Goal: Communication & Community: Answer question/provide support

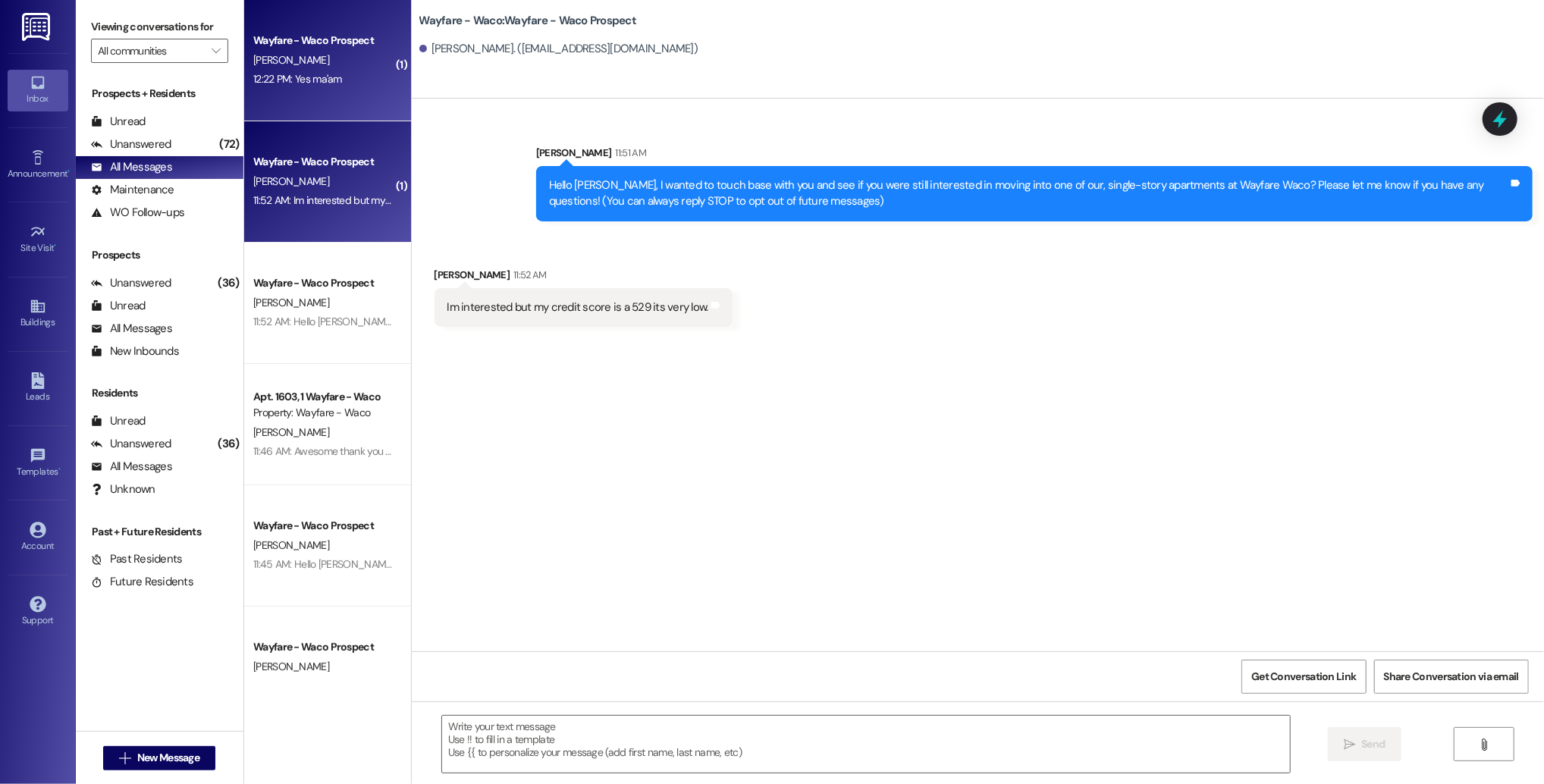
click at [304, 76] on div "12:22 PM: Yes ma'am 12:22 PM: Yes ma'am" at bounding box center [298, 79] width 89 height 14
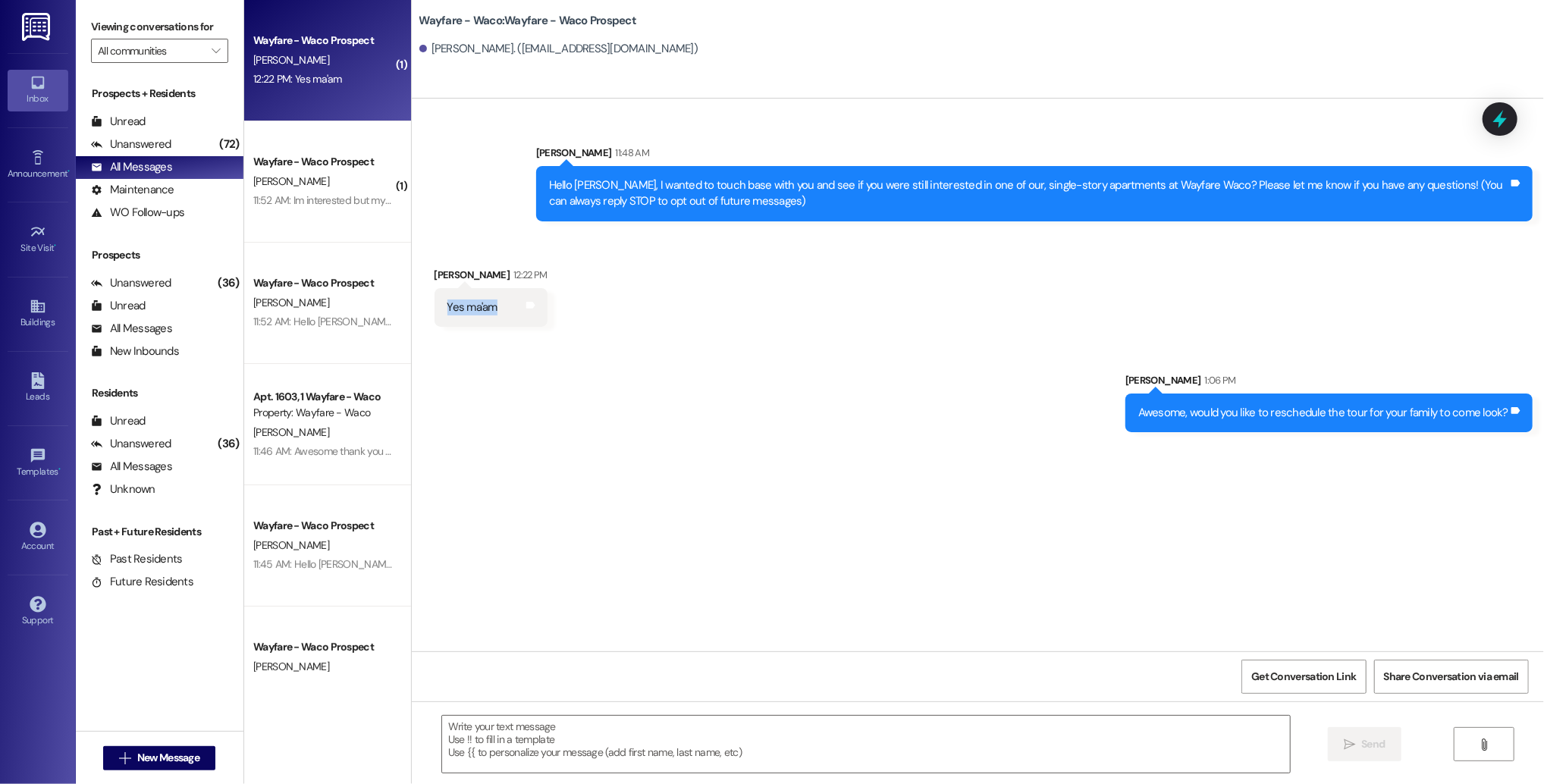
drag, startPoint x: 485, startPoint y: 310, endPoint x: 435, endPoint y: 311, distance: 50.0
click at [446, 311] on div "Yes ma'am" at bounding box center [472, 308] width 53 height 16
copy div "Yes ma'am"
click at [622, 434] on div "Sent via SMS [PERSON_NAME] 1:06 PM Awesome, would you like to reschedule the to…" at bounding box center [977, 391] width 1132 height 106
drag, startPoint x: 1509, startPoint y: 413, endPoint x: 1122, endPoint y: 417, distance: 387.0
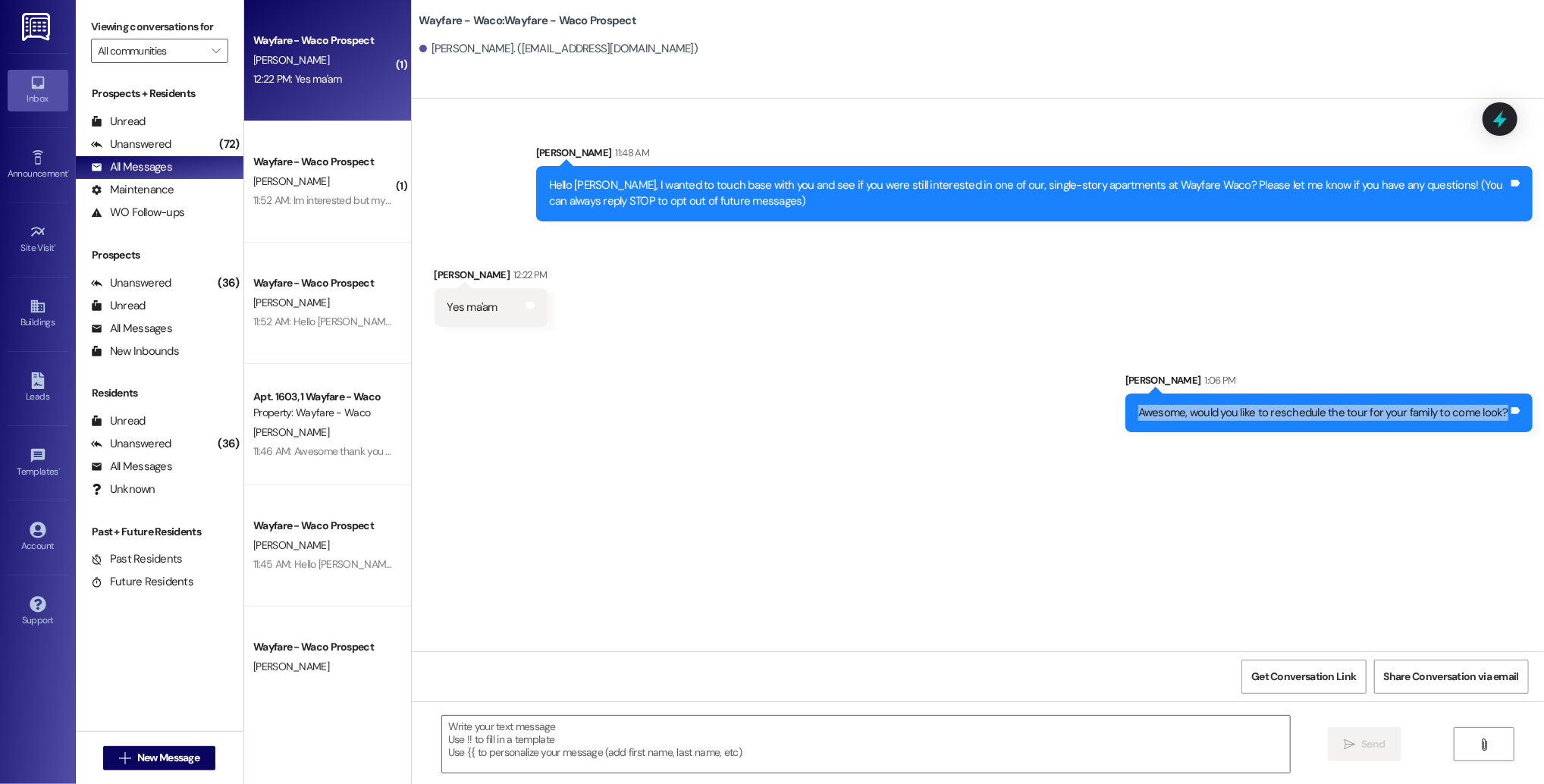
click at [1122, 417] on div "Sent via SMS [PERSON_NAME] 1:06 PM Awesome, would you like to reschedule the to…" at bounding box center [1329, 402] width 430 height 83
copy div "Awesome, would you like to reschedule the tour for your family to come look?"
click at [953, 497] on div "Sent via SMS [PERSON_NAME] 11:48 AM Hello [PERSON_NAME], I wanted to touch base…" at bounding box center [977, 375] width 1132 height 552
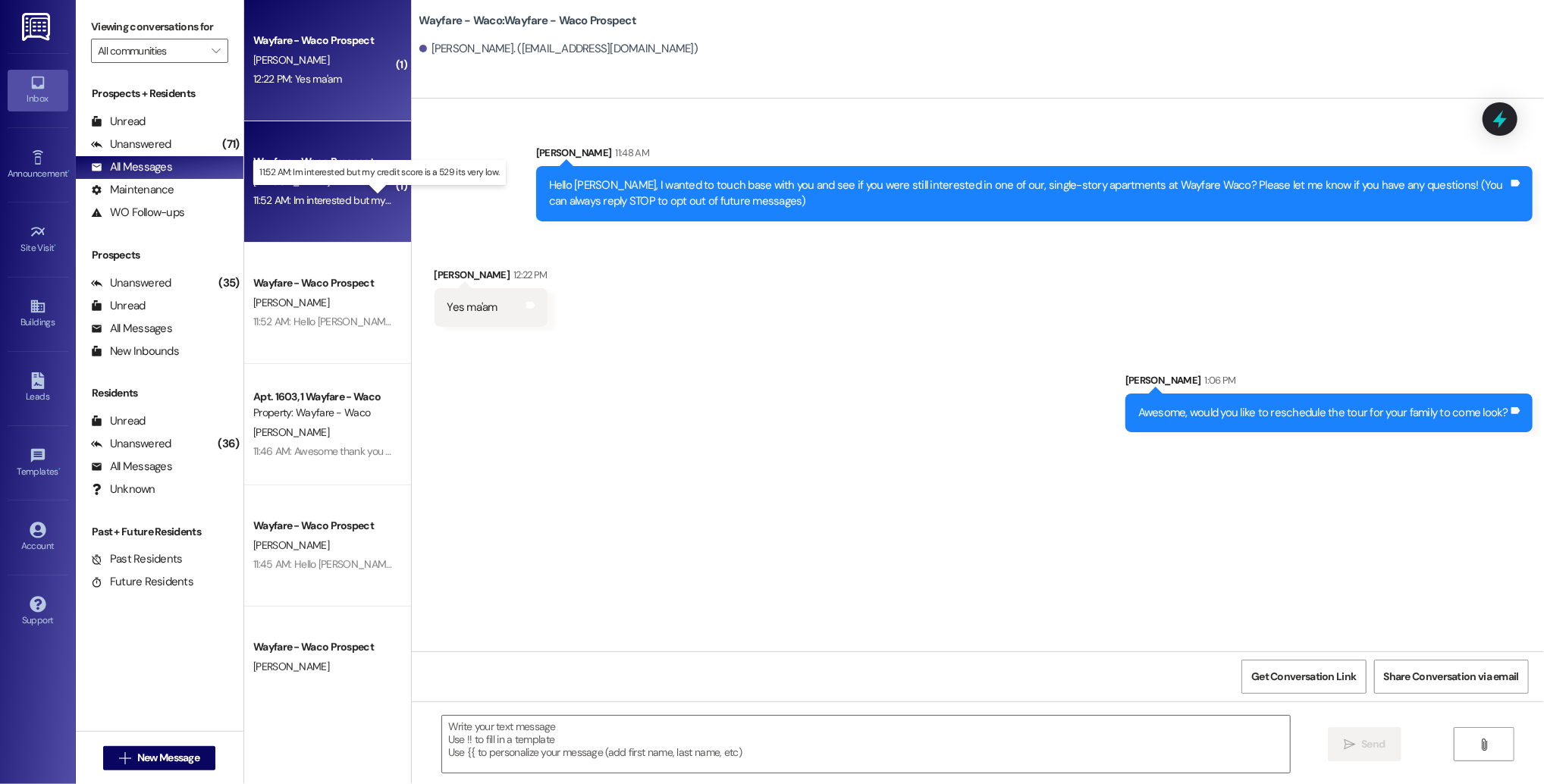
click at [332, 198] on div "11:52 AM: Im interested but my credit score is a 529 its very low. 11:52 AM: Im…" at bounding box center [393, 200] width 278 height 14
